Goal: Information Seeking & Learning: Check status

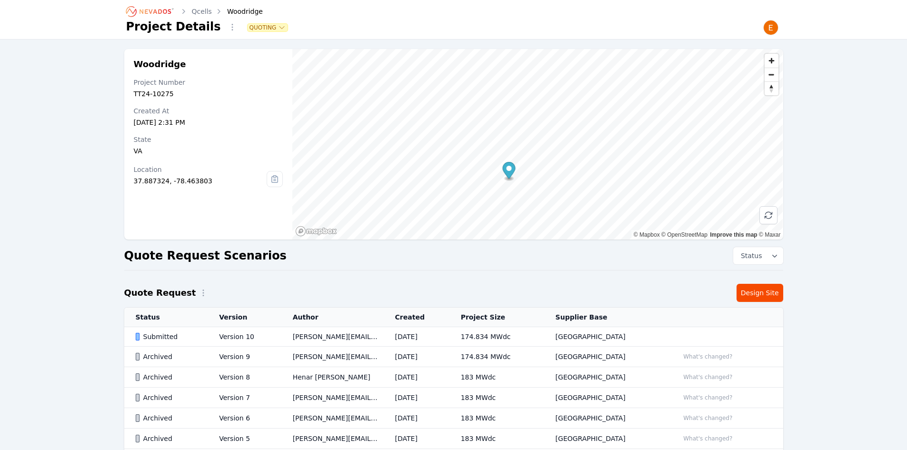
drag, startPoint x: 515, startPoint y: 143, endPoint x: 514, endPoint y: 170, distance: 26.7
click at [514, 170] on icon "Map marker" at bounding box center [509, 170] width 13 height 17
click at [449, 342] on td "[DATE]" at bounding box center [417, 337] width 66 height 20
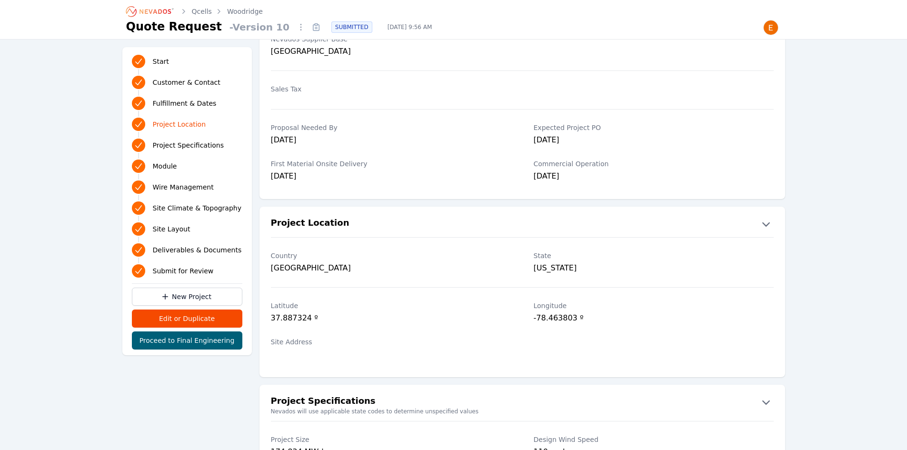
scroll to position [619, 0]
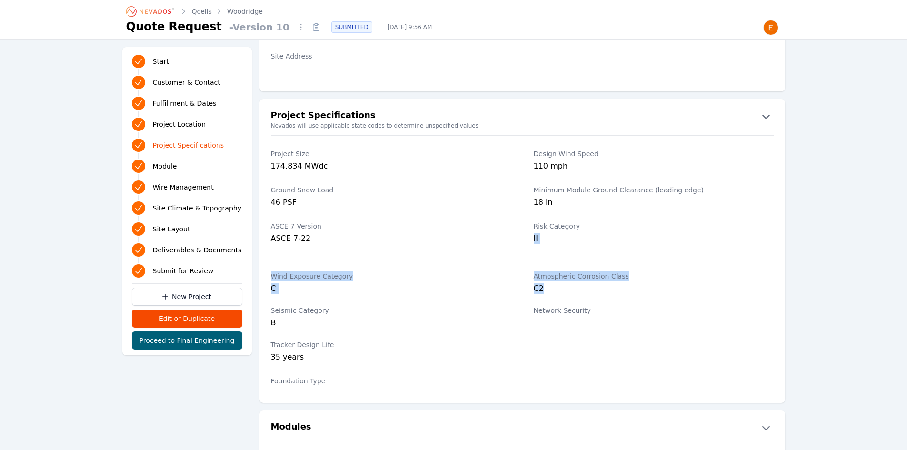
drag, startPoint x: 533, startPoint y: 236, endPoint x: 554, endPoint y: 288, distance: 56.4
click at [554, 288] on div "Project Size 174.834 MWdc Design Wind Speed 110 mph Ground Snow Load 46 PSF Min…" at bounding box center [523, 264] width 526 height 258
click at [554, 288] on div "C2" at bounding box center [654, 288] width 240 height 11
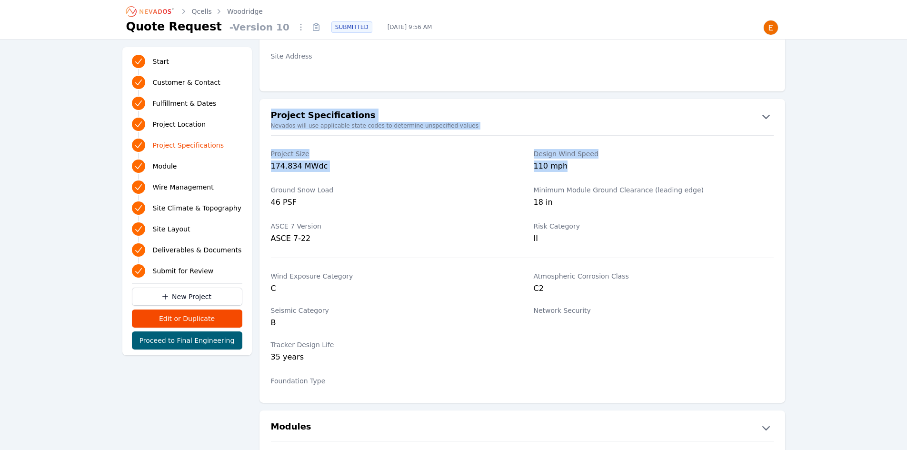
drag, startPoint x: 574, startPoint y: 167, endPoint x: 266, endPoint y: 112, distance: 313.4
click at [266, 112] on div "Project Specifications Nevados will use applicable state codes to determine uns…" at bounding box center [523, 251] width 526 height 285
click at [266, 112] on button "Project Specifications" at bounding box center [523, 116] width 526 height 15
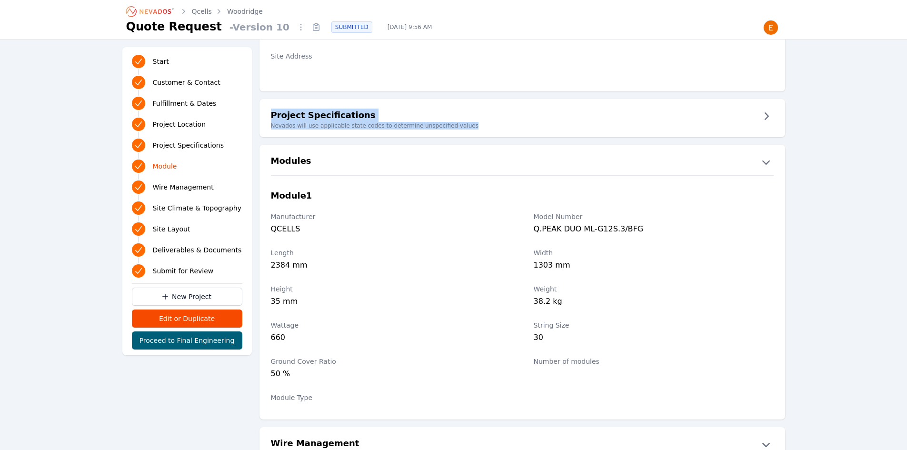
click at [266, 112] on button "Project Specifications" at bounding box center [523, 116] width 526 height 15
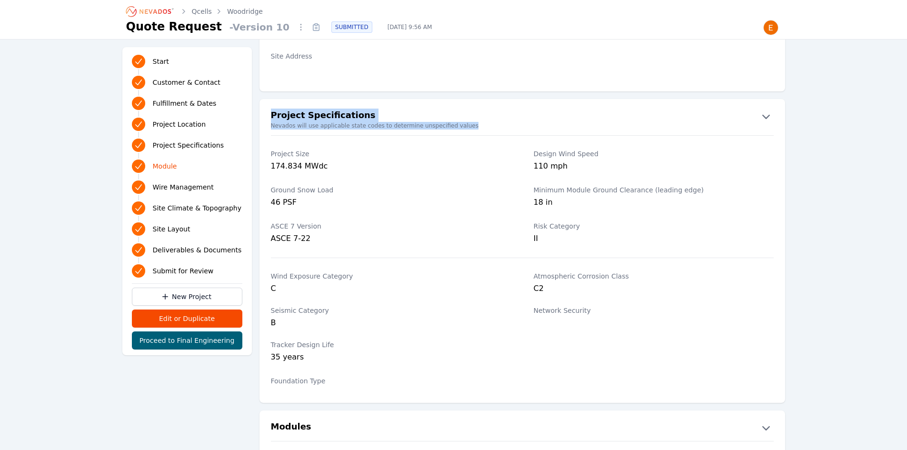
click at [276, 117] on h2 "Project Specifications" at bounding box center [323, 116] width 105 height 15
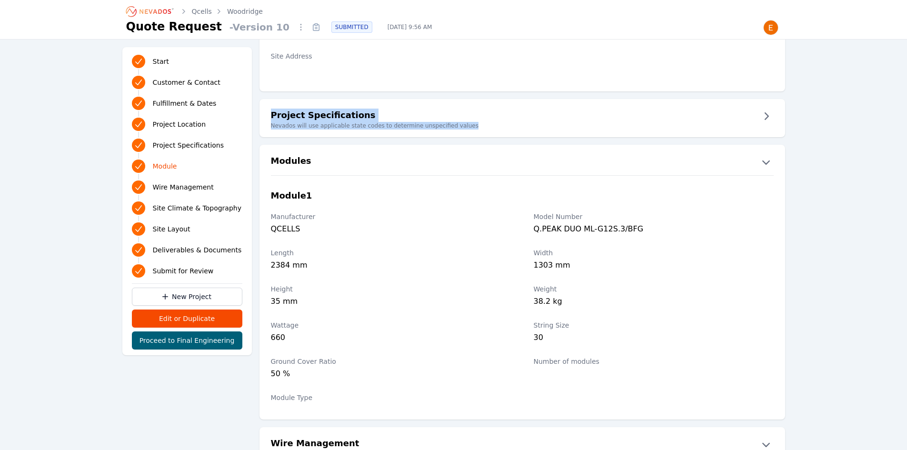
click at [276, 117] on h2 "Project Specifications" at bounding box center [323, 116] width 105 height 15
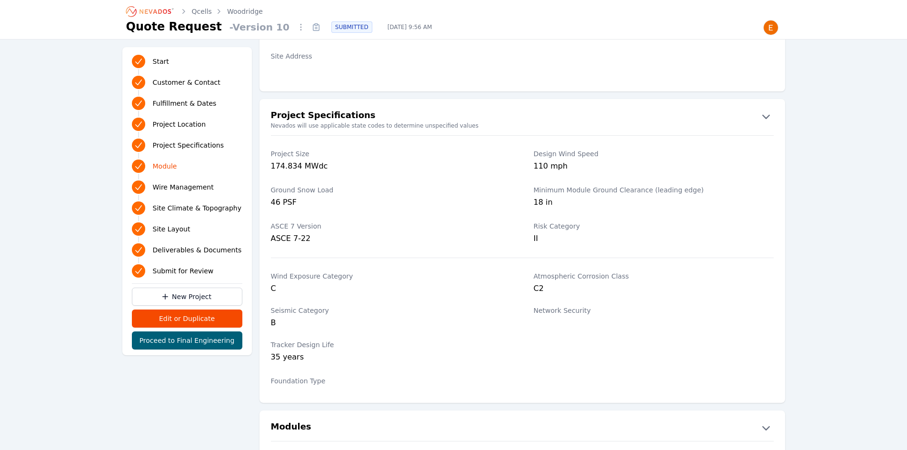
click at [415, 197] on div "46 PSF" at bounding box center [391, 203] width 240 height 13
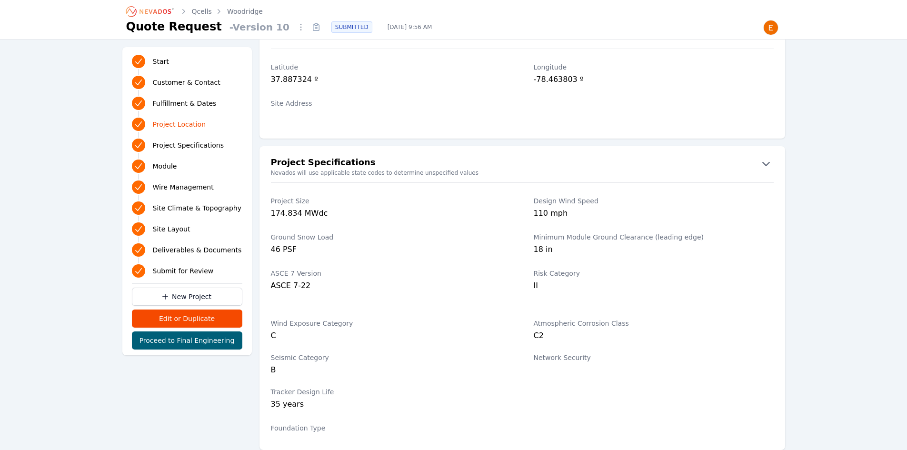
scroll to position [571, 0]
click at [244, 9] on link "Woodridge" at bounding box center [245, 12] width 36 height 10
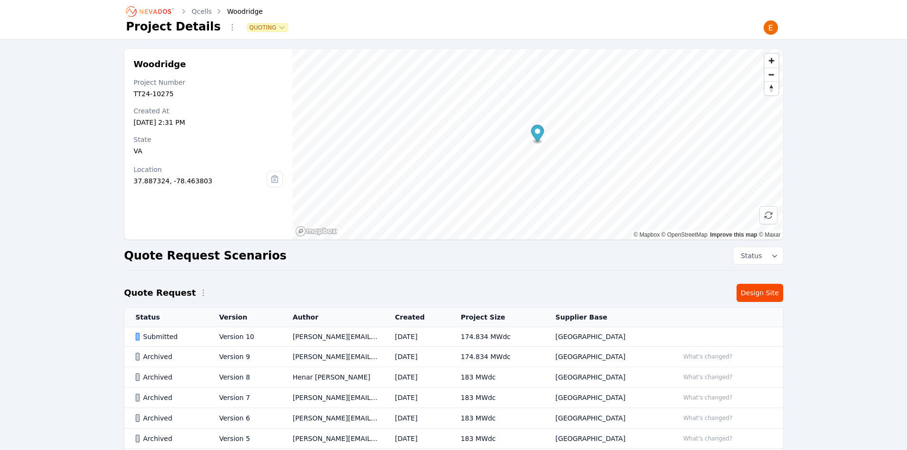
click at [145, 10] on icon "Breadcrumb" at bounding box center [155, 11] width 31 height 5
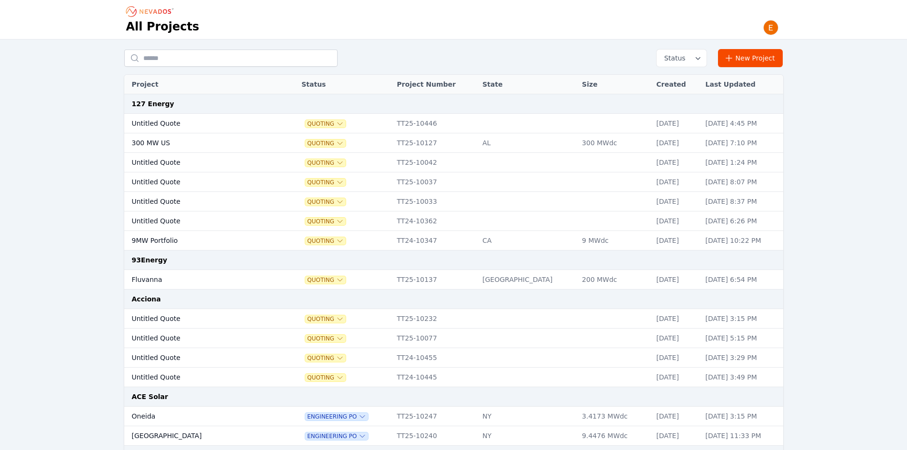
click at [695, 64] on button "Status" at bounding box center [682, 58] width 50 height 17
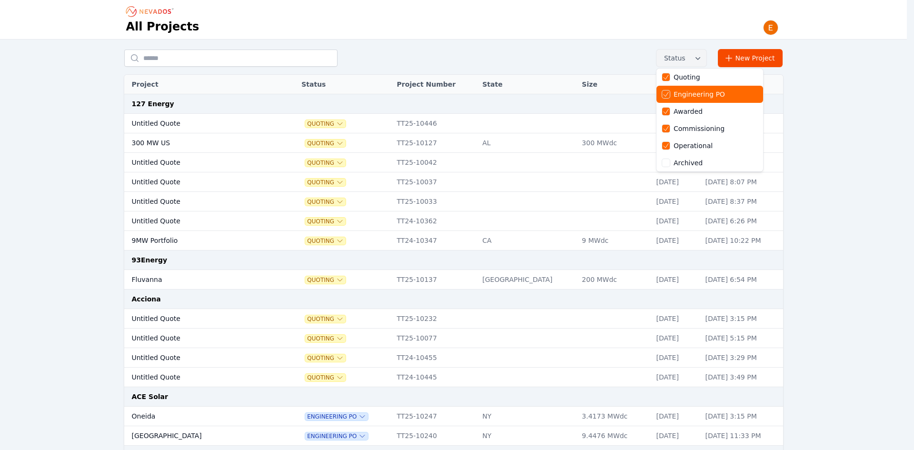
click at [704, 84] on div "Quoting" at bounding box center [710, 77] width 107 height 17
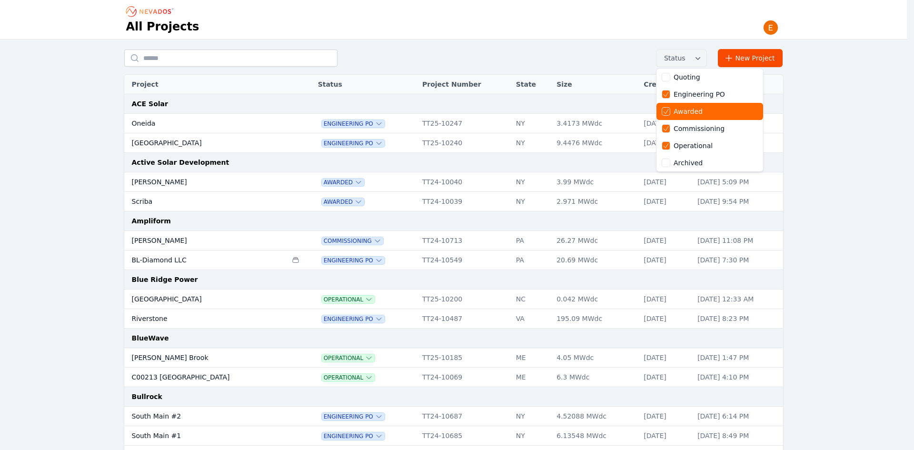
click at [697, 117] on div "Awarded" at bounding box center [710, 111] width 107 height 17
drag, startPoint x: 696, startPoint y: 127, endPoint x: 697, endPoint y: 135, distance: 8.1
click at [697, 128] on div "Commissioning" at bounding box center [699, 129] width 51 height 10
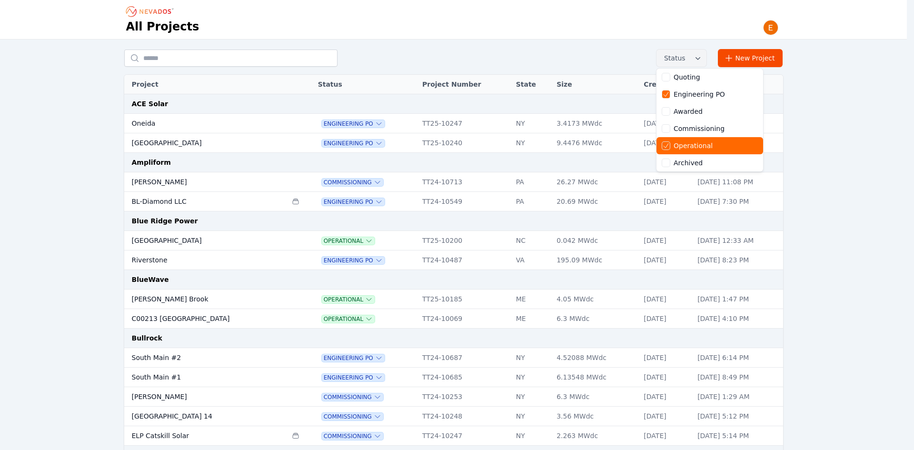
click at [697, 139] on div "Operational" at bounding box center [710, 145] width 107 height 17
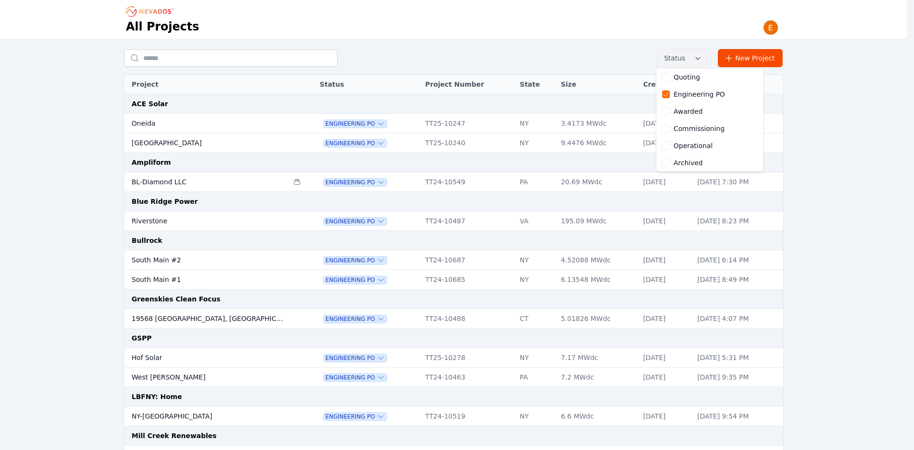
click at [52, 204] on div "Status Quoting Engineering PO Awarded Commissioning Operational Archived New Pr…" at bounding box center [453, 351] width 907 height 622
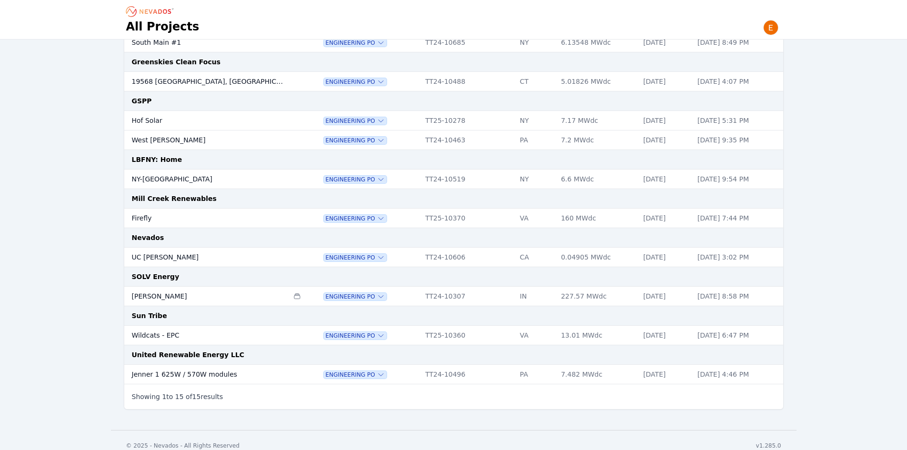
scroll to position [248, 0]
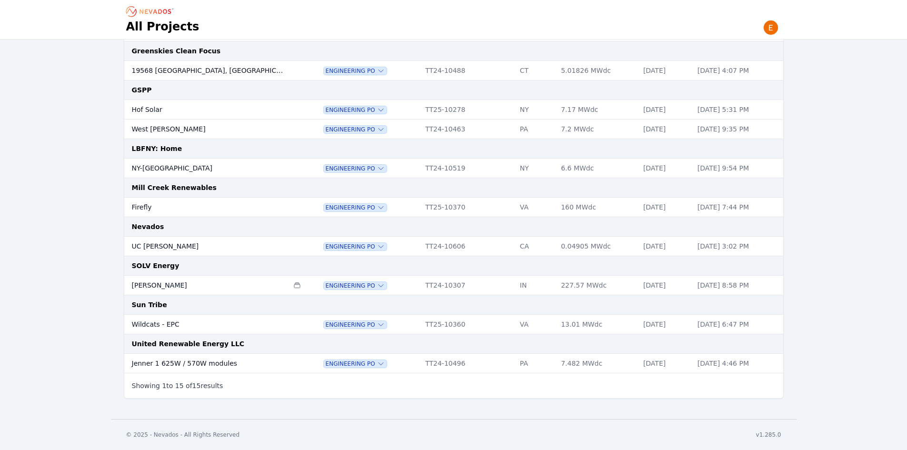
click at [160, 263] on td "SOLV Energy" at bounding box center [453, 266] width 659 height 20
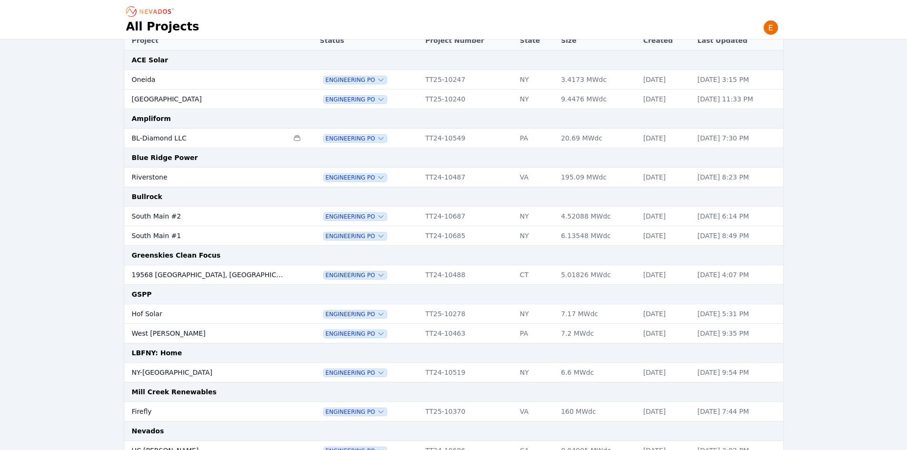
scroll to position [0, 0]
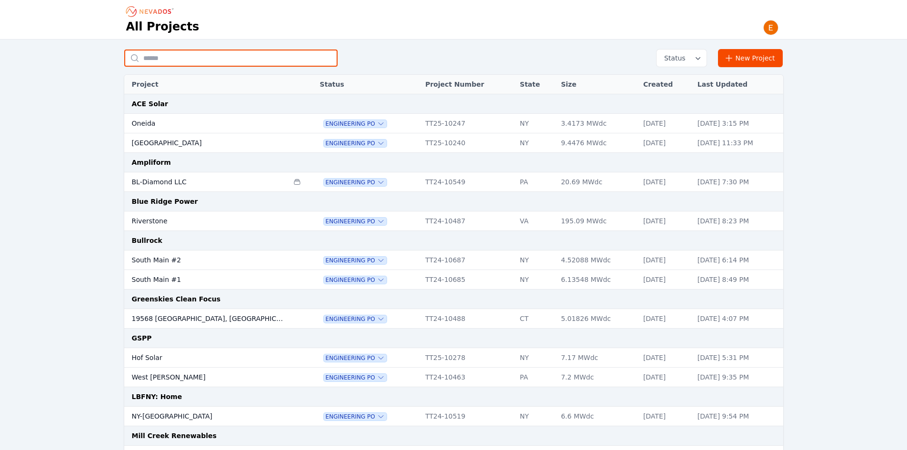
click at [206, 62] on input "text" at bounding box center [230, 58] width 213 height 17
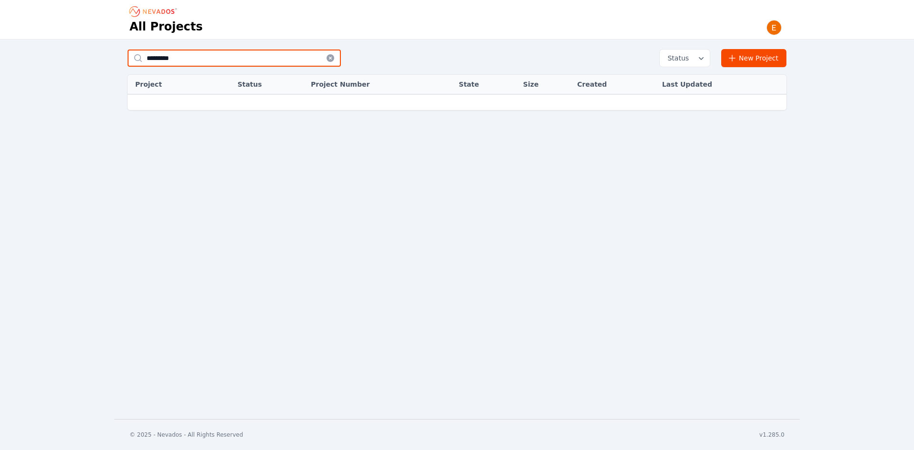
drag, startPoint x: 228, startPoint y: 56, endPoint x: 15, endPoint y: 57, distance: 212.8
click at [15, 57] on div "********* Status New Project Project Status Project Number State Size Created L…" at bounding box center [457, 113] width 914 height 146
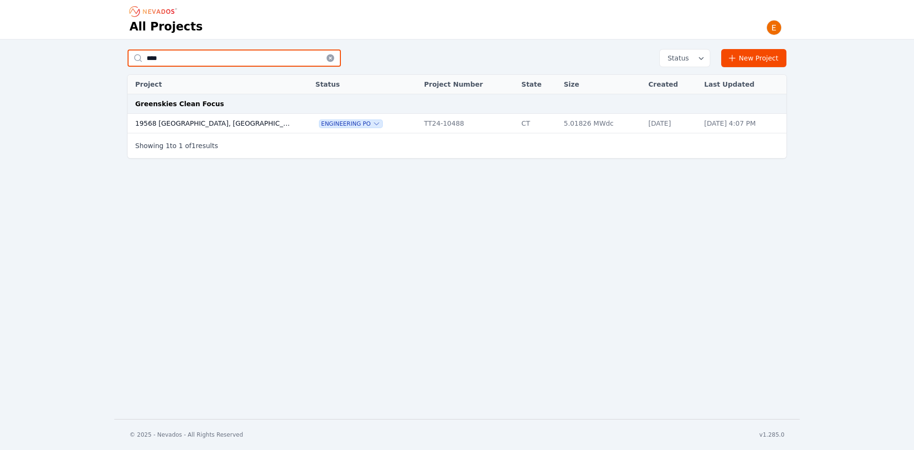
drag, startPoint x: 198, startPoint y: 58, endPoint x: 40, endPoint y: 55, distance: 158.6
click at [40, 55] on div "**** Status New Project Project Status Project Number State Size Created Last U…" at bounding box center [457, 113] width 914 height 146
click at [697, 53] on button "Status" at bounding box center [685, 58] width 50 height 17
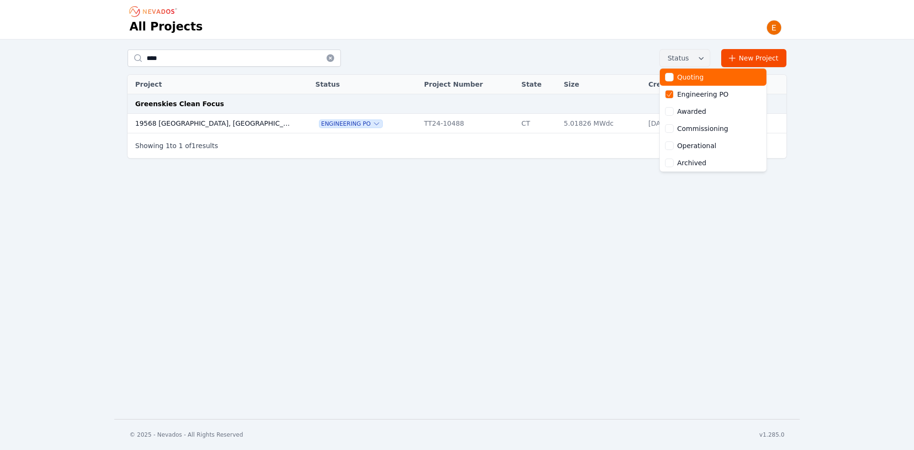
click at [703, 78] on div "Quoting" at bounding box center [690, 77] width 27 height 10
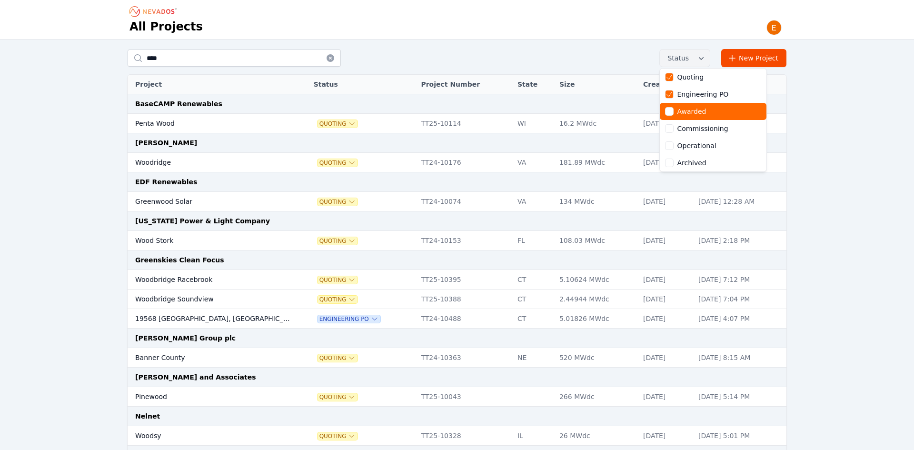
click at [697, 109] on div "Awarded" at bounding box center [691, 112] width 29 height 10
click at [692, 116] on div "Awarded" at bounding box center [691, 112] width 29 height 10
click at [179, 65] on div "**** Status Quoting Engineering PO Awarded Commissioning Operational Archived N…" at bounding box center [457, 58] width 659 height 18
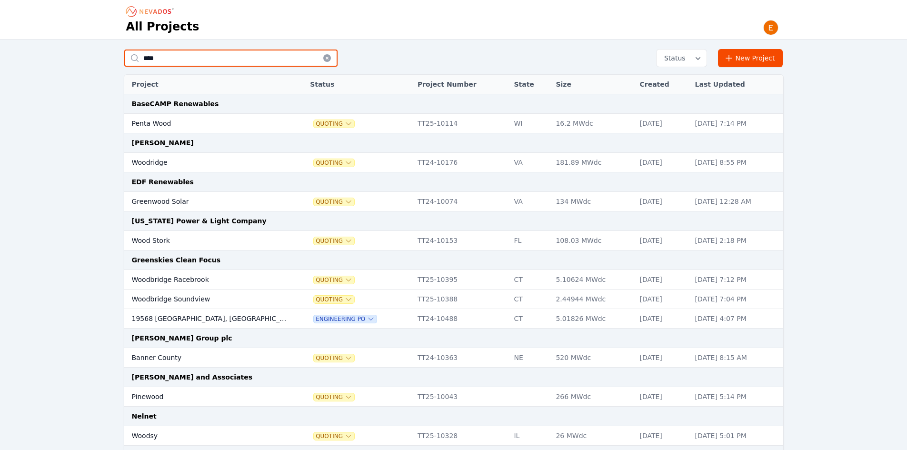
click at [183, 60] on input "****" at bounding box center [230, 58] width 213 height 17
type input "*********"
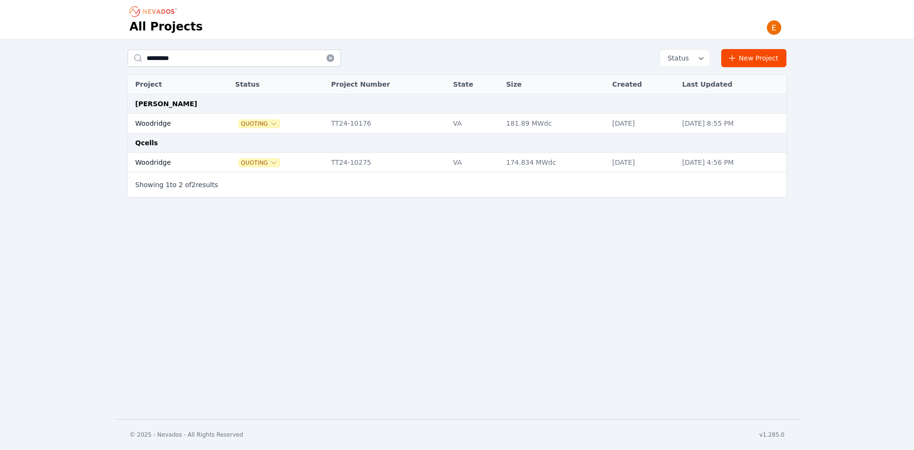
click at [172, 162] on td "Woodridge" at bounding box center [171, 163] width 86 height 20
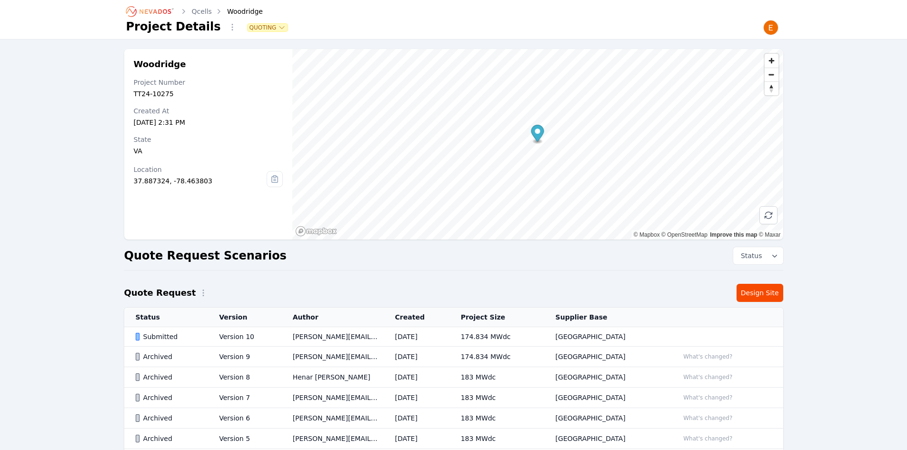
click at [384, 332] on td "[PERSON_NAME][EMAIL_ADDRESS][PERSON_NAME][DOMAIN_NAME]" at bounding box center [332, 337] width 102 height 20
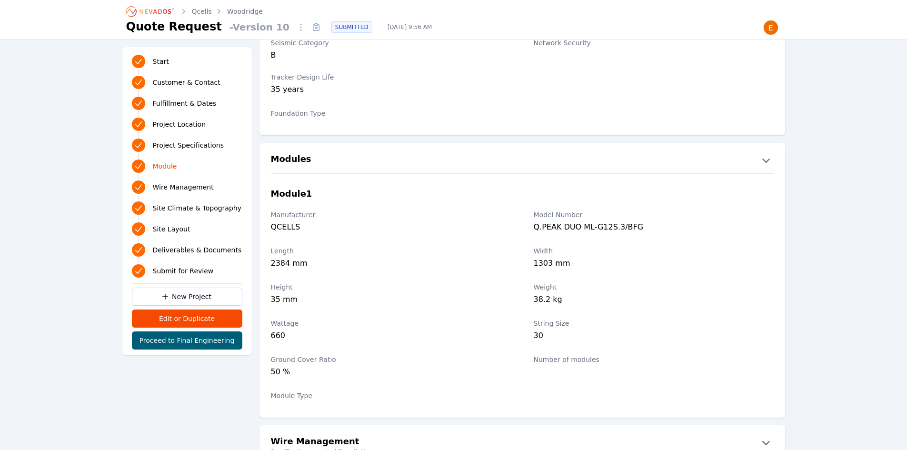
scroll to position [905, 0]
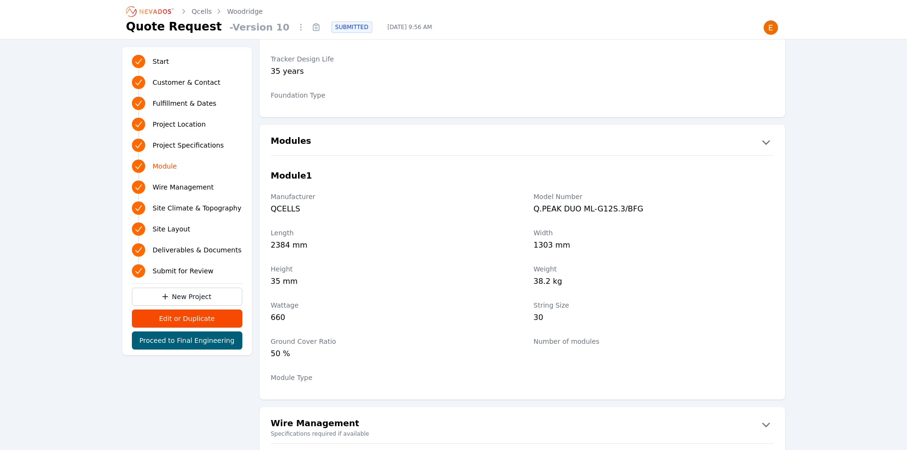
click at [594, 210] on div "Q.PEAK DUO ML-G12S.3/BFG" at bounding box center [654, 209] width 240 height 13
copy div "Q.PEAK DUO ML-G12S.3/BFG"
click at [414, 345] on label "Ground Cover Ratio" at bounding box center [391, 342] width 240 height 10
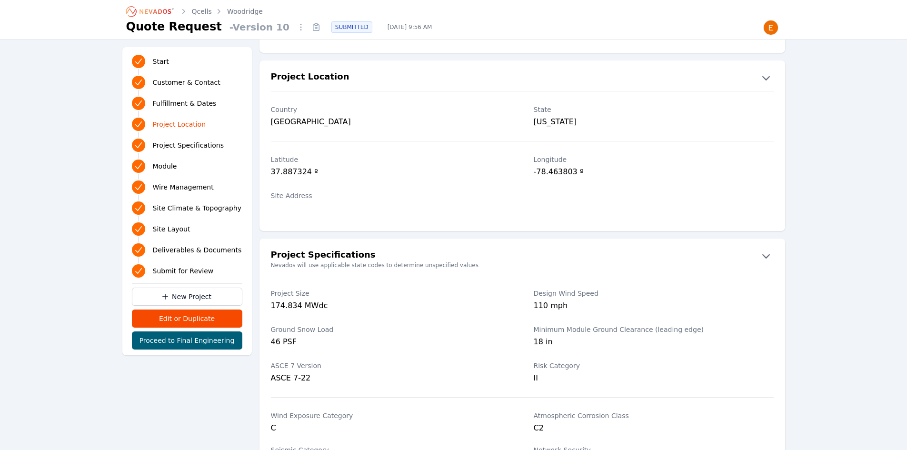
scroll to position [476, 0]
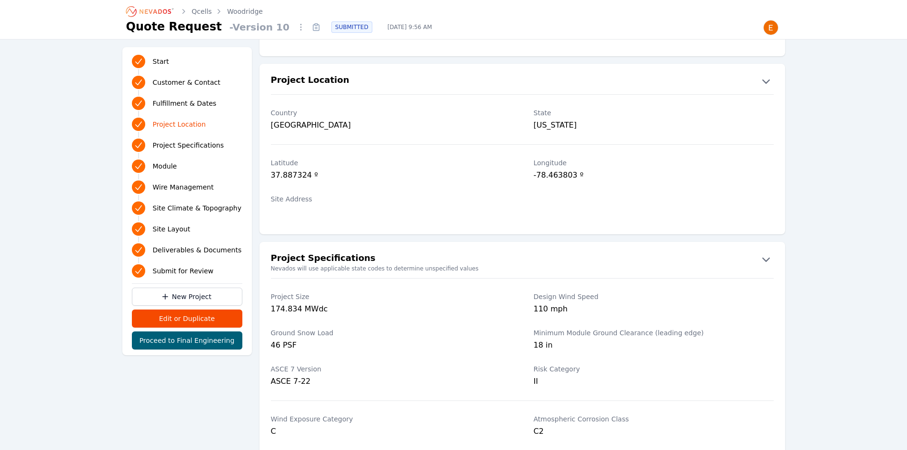
click at [249, 11] on link "Woodridge" at bounding box center [245, 12] width 36 height 10
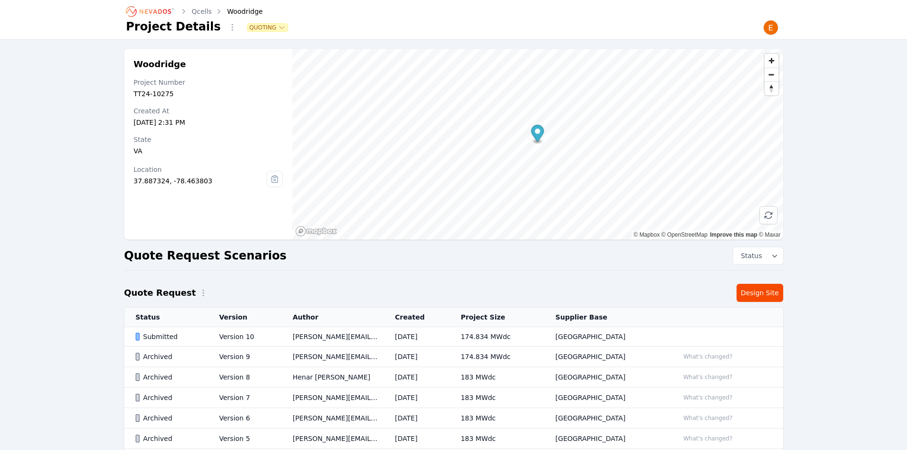
click at [145, 8] on icon "Breadcrumb" at bounding box center [150, 11] width 52 height 15
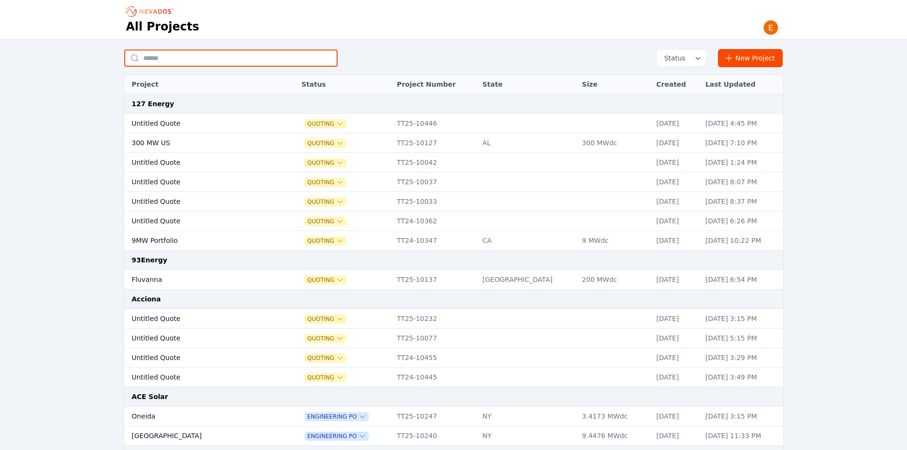
click at [199, 60] on input "text" at bounding box center [230, 58] width 213 height 17
type input "****"
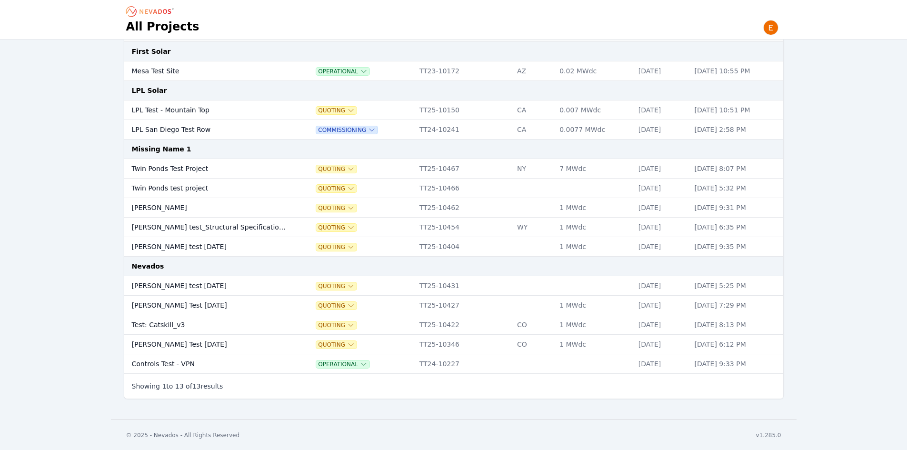
scroll to position [53, 0]
click at [169, 290] on td "Ted test 9-11-25" at bounding box center [209, 286] width 170 height 20
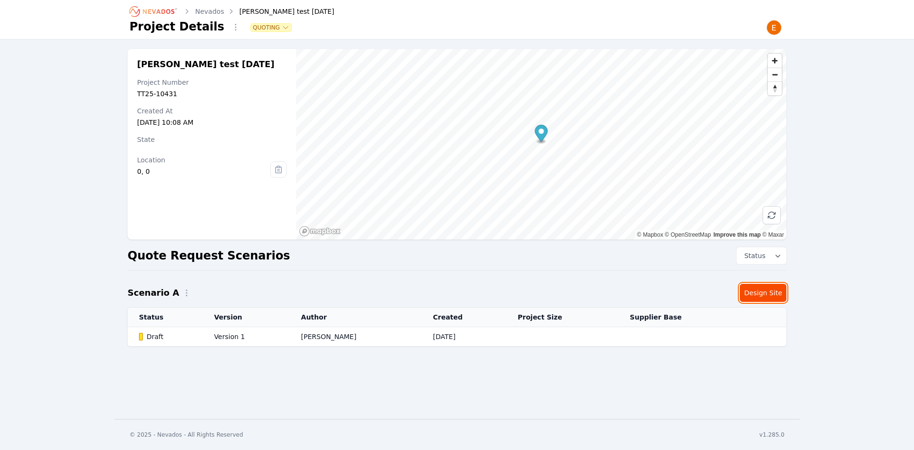
click at [764, 288] on link "Design Site" at bounding box center [763, 293] width 47 height 18
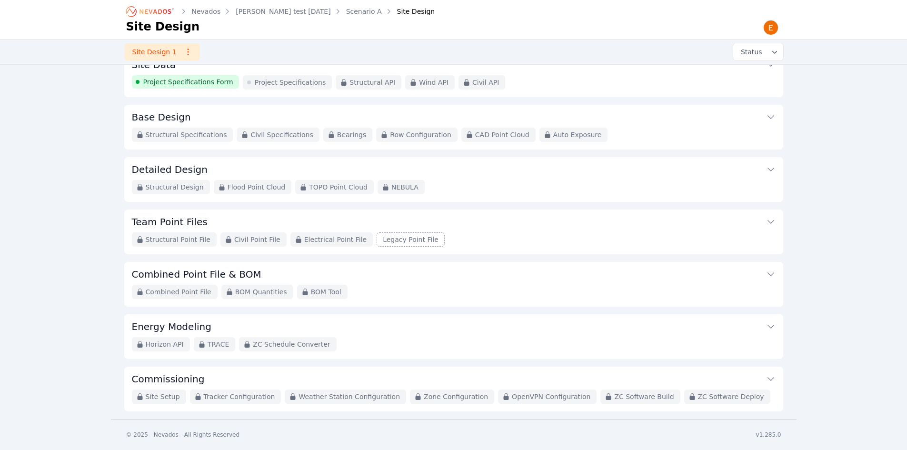
click at [391, 286] on div "Combined Point File BOM Quantities BOM Tool" at bounding box center [454, 292] width 644 height 14
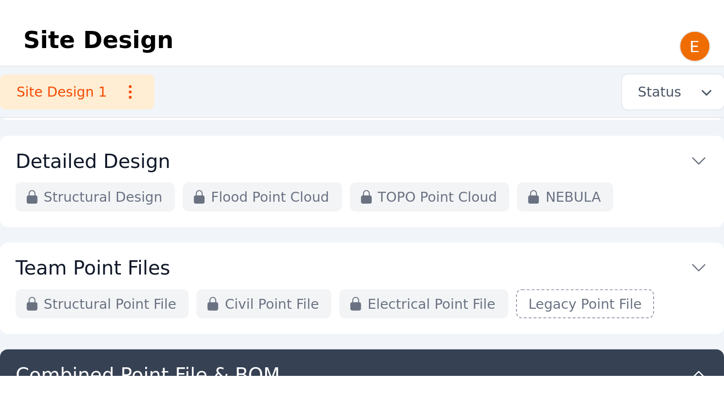
scroll to position [138, 0]
